Goal: Find specific page/section: Find specific page/section

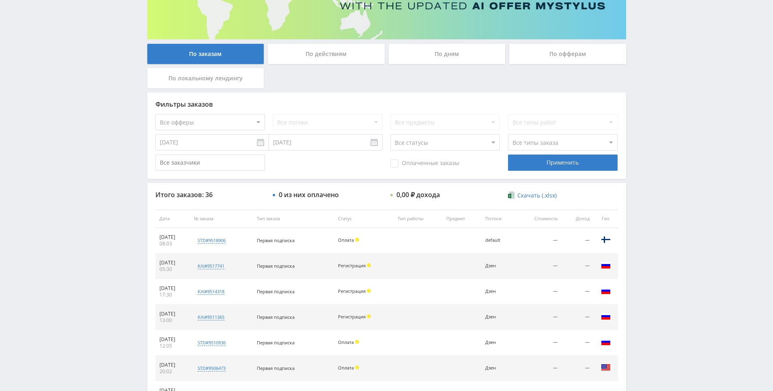
scroll to position [203, 0]
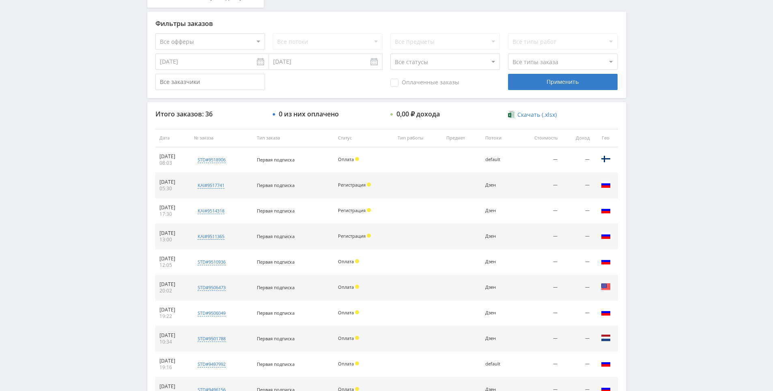
drag, startPoint x: 675, startPoint y: 188, endPoint x: 664, endPoint y: 131, distance: 58.3
click at [664, 131] on div "Telegram-канал Инструменты База знаний Ваш менеджер: [PERSON_NAME] Online @edug…" at bounding box center [386, 137] width 773 height 681
drag, startPoint x: 664, startPoint y: 95, endPoint x: 649, endPoint y: 96, distance: 14.2
click at [664, 95] on div "Telegram-канал Инструменты База знаний Ваш менеджер: [PERSON_NAME] Online @edug…" at bounding box center [386, 137] width 773 height 681
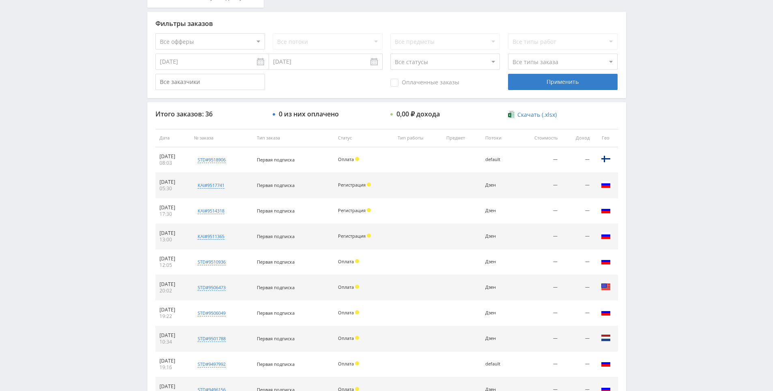
click at [657, 158] on div "Telegram-канал Инструменты База знаний Ваш менеджер: [PERSON_NAME] Online @edug…" at bounding box center [386, 137] width 773 height 681
drag, startPoint x: 657, startPoint y: 158, endPoint x: 654, endPoint y: 122, distance: 36.2
click at [654, 122] on div "Telegram-канал Инструменты База знаний Ваш менеджер: [PERSON_NAME] Online @edug…" at bounding box center [386, 137] width 773 height 681
click at [658, 97] on div "Telegram-канал Инструменты База знаний Ваш менеджер: [PERSON_NAME] Online @edug…" at bounding box center [386, 137] width 773 height 681
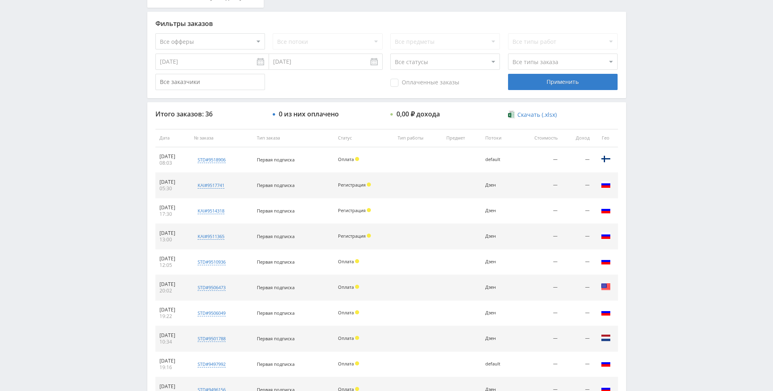
click at [658, 101] on div "Telegram-канал Инструменты База знаний Ваш менеджер: [PERSON_NAME] Online @edug…" at bounding box center [386, 137] width 773 height 681
drag, startPoint x: 658, startPoint y: 101, endPoint x: 643, endPoint y: 82, distance: 23.8
drag, startPoint x: 643, startPoint y: 82, endPoint x: 640, endPoint y: 74, distance: 8.6
click at [643, 82] on div "Telegram-канал Инструменты База знаний Ваш менеджер: [PERSON_NAME] Online @edug…" at bounding box center [386, 137] width 773 height 681
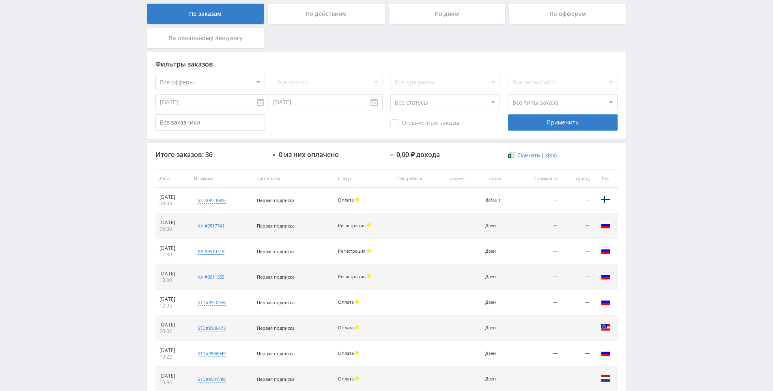
click at [665, 35] on div "Telegram-канал Инструменты База знаний Ваш менеджер: [PERSON_NAME] Online @edug…" at bounding box center [386, 178] width 773 height 681
click at [664, 48] on div "Telegram-канал Инструменты База знаний Ваш менеджер: [PERSON_NAME] Online @edug…" at bounding box center [386, 178] width 773 height 681
drag, startPoint x: 664, startPoint y: 50, endPoint x: 648, endPoint y: 29, distance: 26.0
click at [664, 50] on div "Telegram-канал Инструменты База знаний Ваш менеджер: [PERSON_NAME] Online @edug…" at bounding box center [386, 178] width 773 height 681
click at [648, 29] on div "Telegram-канал Инструменты База знаний Ваш менеджер: [PERSON_NAME] Online @edug…" at bounding box center [386, 178] width 773 height 681
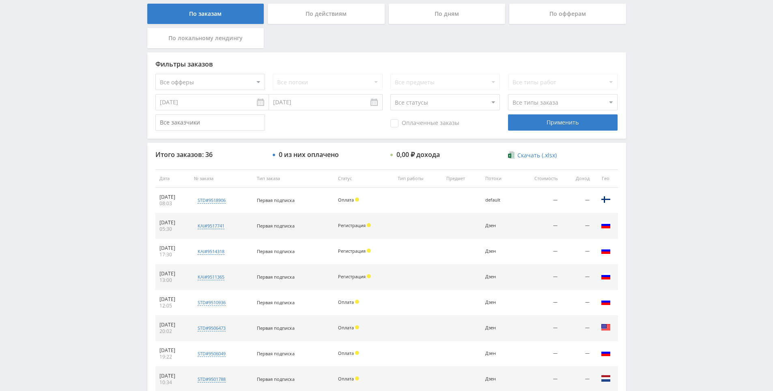
click at [650, 43] on div "Telegram-канал Инструменты База знаний Ваш менеджер: [PERSON_NAME] Online @edug…" at bounding box center [386, 178] width 773 height 681
click at [640, 22] on div "Telegram-канал Инструменты База знаний Ваш менеджер: [PERSON_NAME] Online @edug…" at bounding box center [386, 178] width 773 height 681
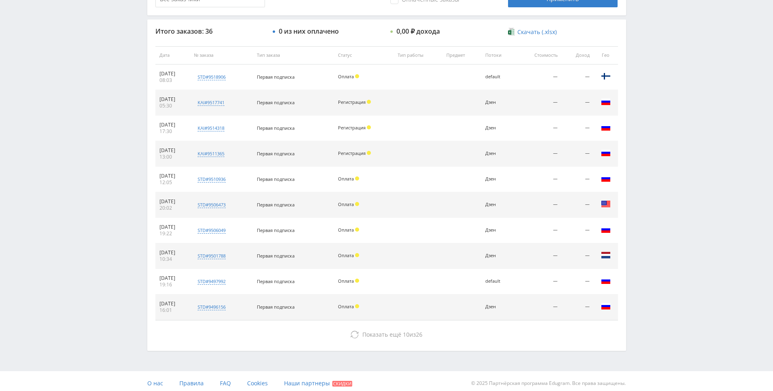
scroll to position [290, 0]
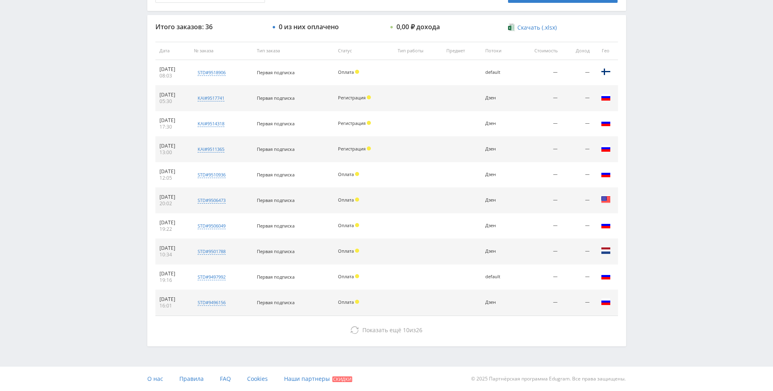
drag, startPoint x: 642, startPoint y: 73, endPoint x: 639, endPoint y: 92, distance: 19.3
